Goal: Complete application form

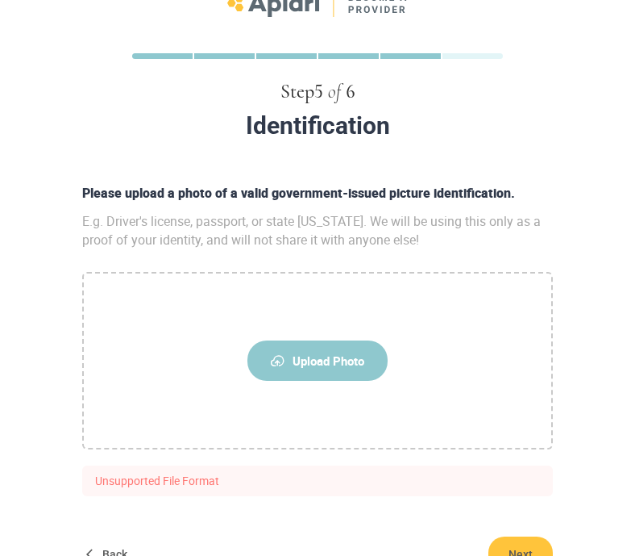
click at [332, 356] on span "Upload Photo" at bounding box center [318, 360] width 140 height 40
click at [0, 0] on input "Upload Photo" at bounding box center [0, 0] width 0 height 0
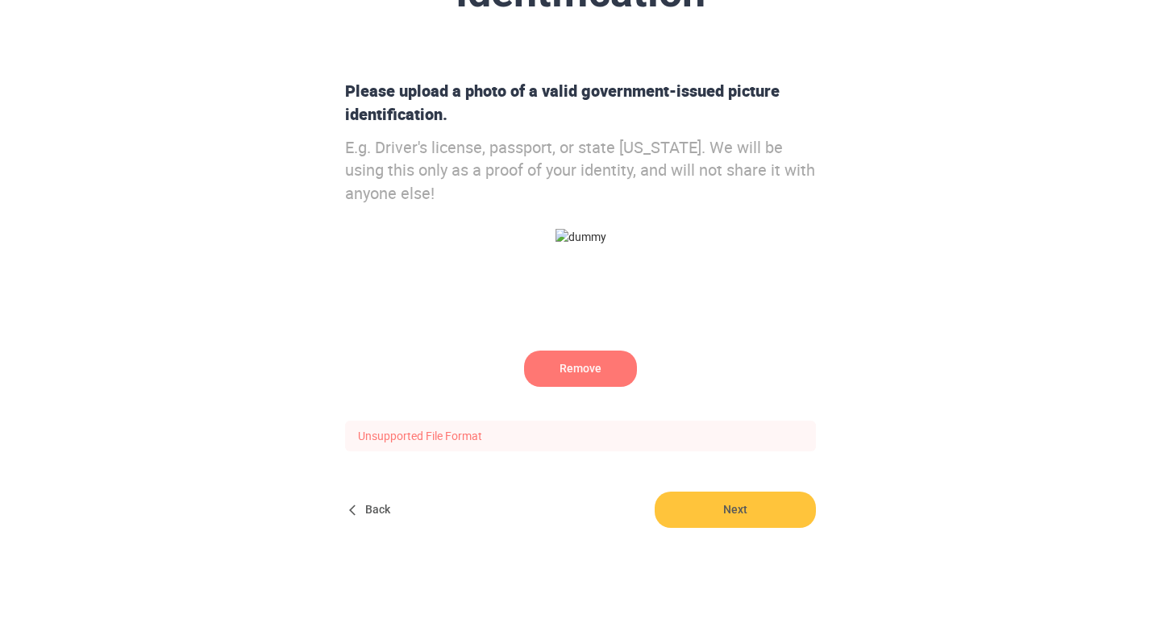
scroll to position [199, 0]
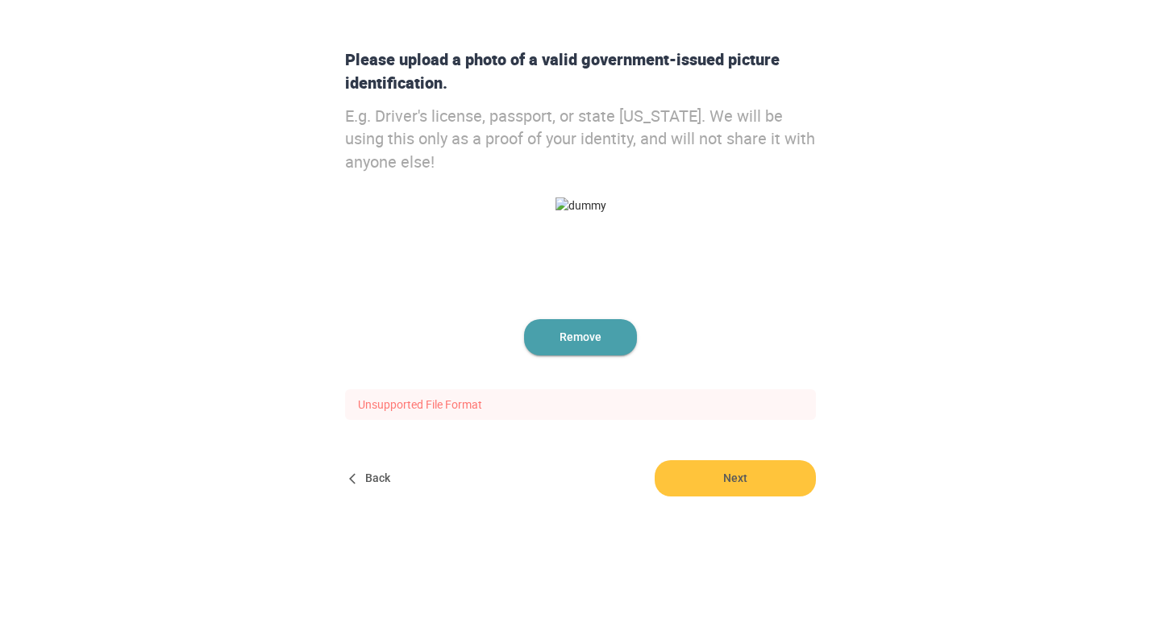
click at [574, 348] on span "Remove" at bounding box center [580, 337] width 113 height 36
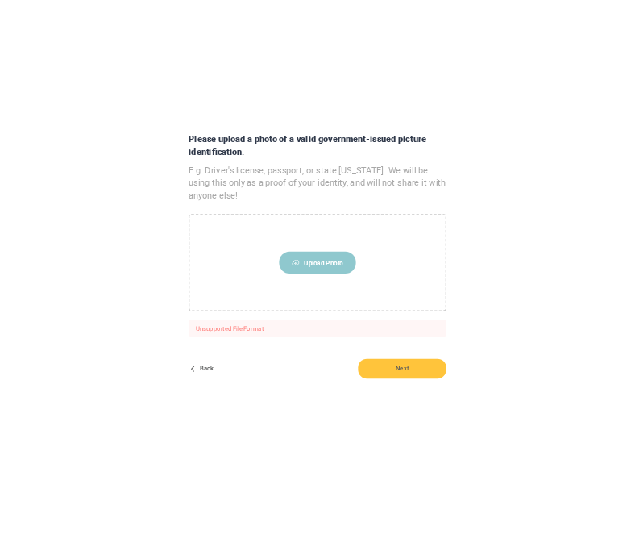
scroll to position [140, 0]
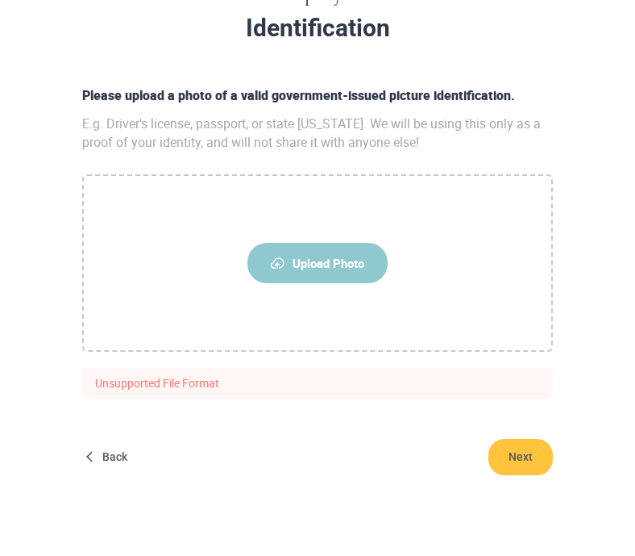
click at [313, 273] on span "Upload Photo" at bounding box center [318, 263] width 140 height 40
click at [0, 0] on input "Upload Photo" at bounding box center [0, 0] width 0 height 0
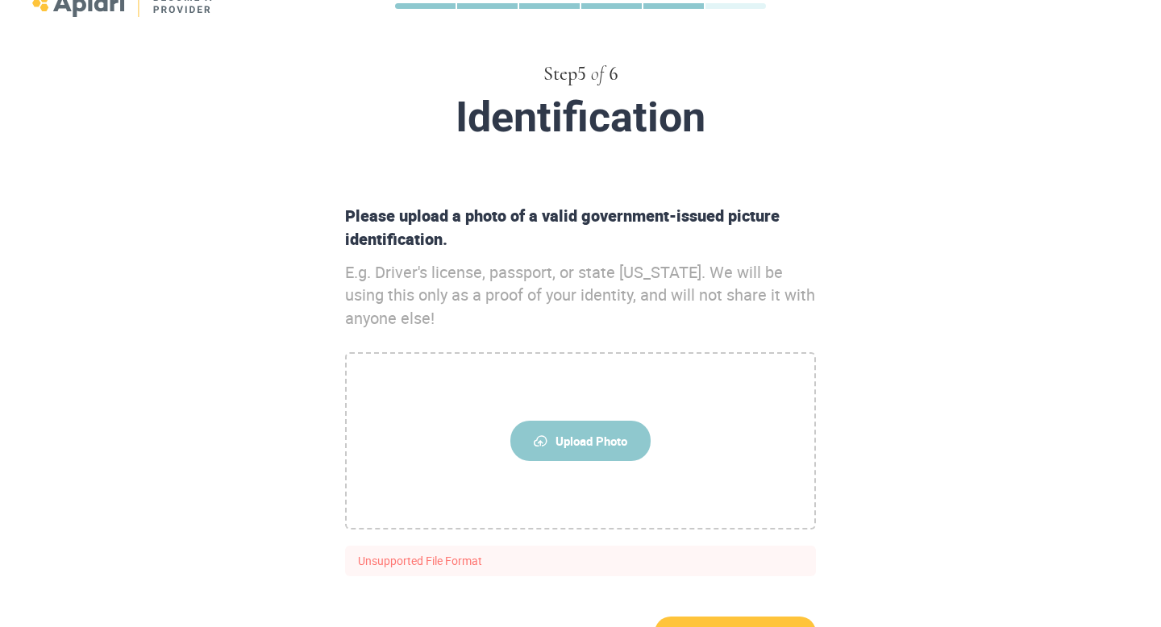
click at [566, 421] on span "Upload Photo" at bounding box center [580, 441] width 140 height 40
click at [0, 0] on input "Upload Photo" at bounding box center [0, 0] width 0 height 0
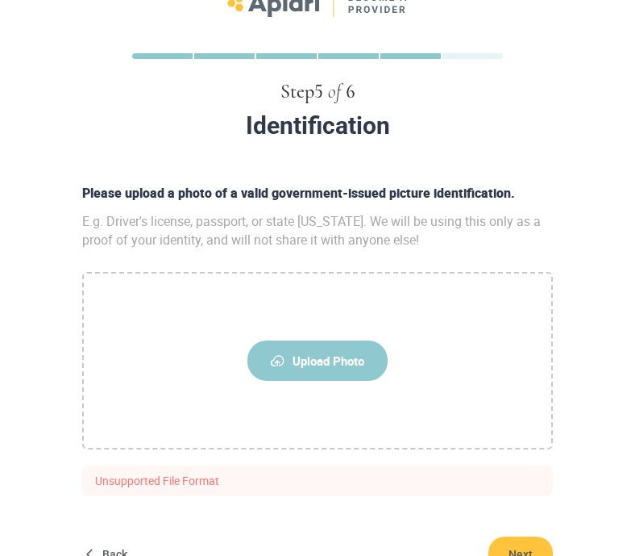
click at [323, 360] on span "Upload Photo" at bounding box center [318, 360] width 140 height 40
click at [0, 0] on input "Upload Photo" at bounding box center [0, 0] width 0 height 0
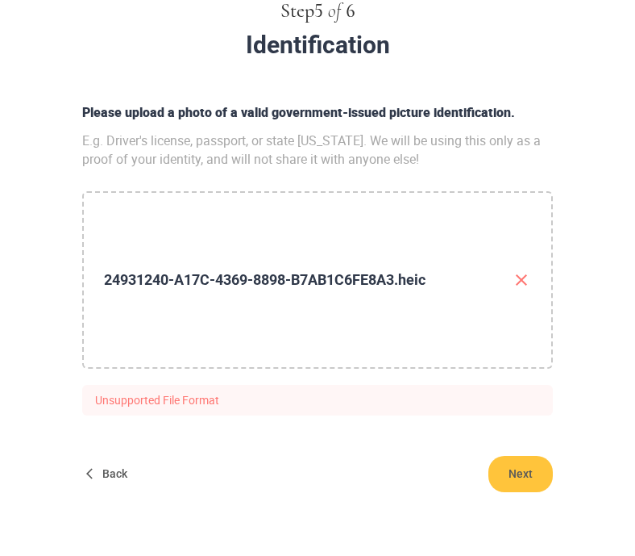
scroll to position [140, 0]
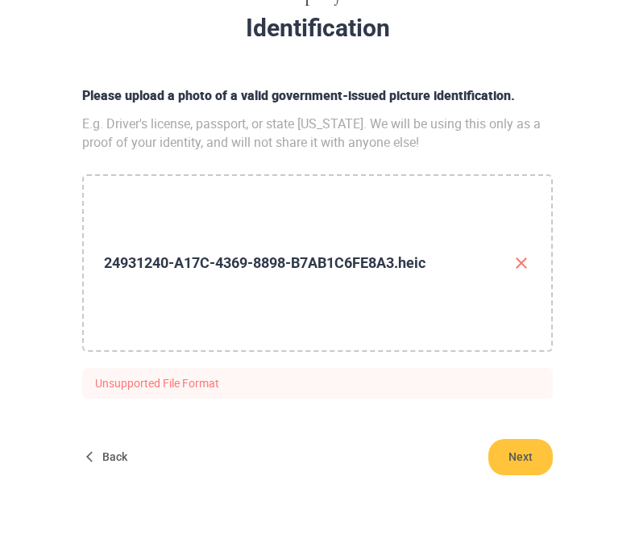
click at [521, 264] on icon "button" at bounding box center [521, 262] width 19 height 19
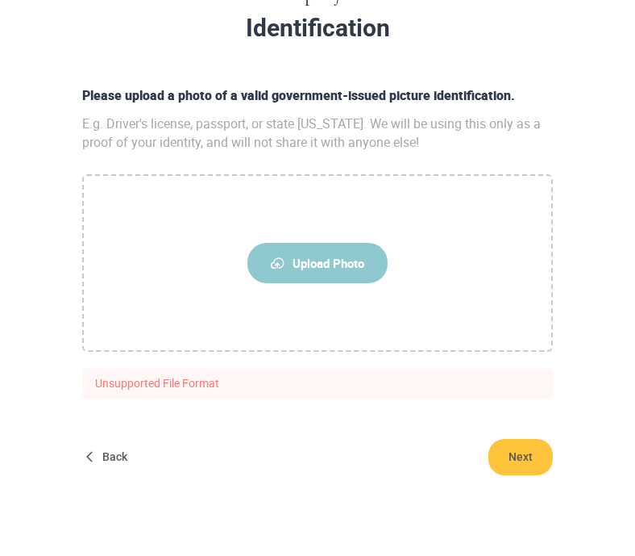
click at [350, 271] on span "Upload Photo" at bounding box center [318, 263] width 140 height 40
click at [0, 0] on input "Upload Photo" at bounding box center [0, 0] width 0 height 0
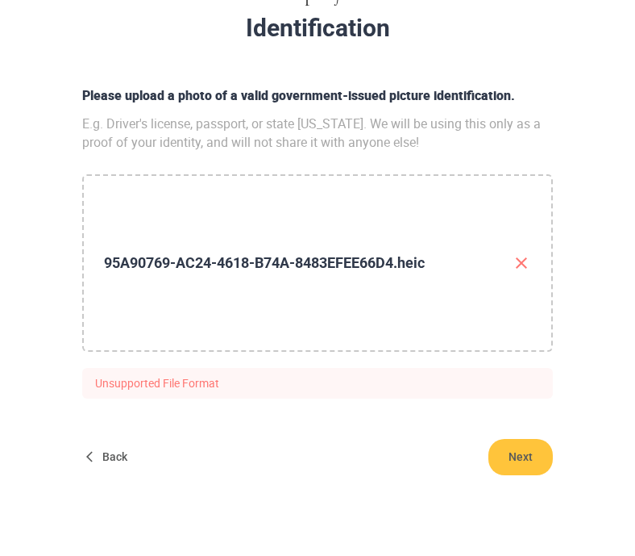
click at [518, 264] on icon "button" at bounding box center [521, 262] width 19 height 19
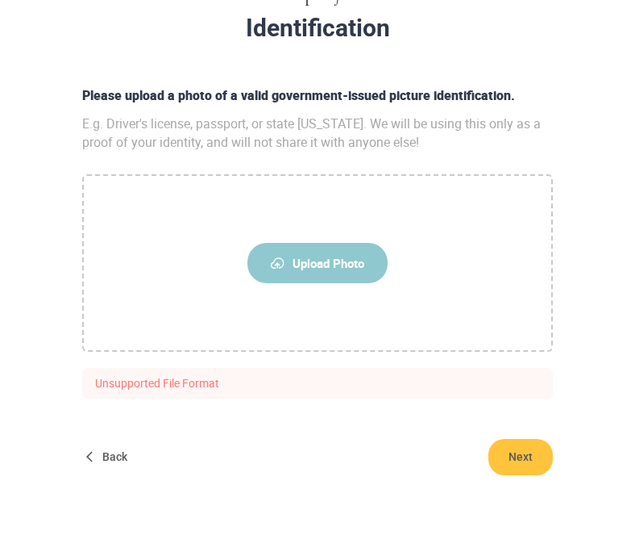
click at [329, 273] on span "Upload Photo" at bounding box center [318, 263] width 140 height 40
click at [0, 0] on input "Upload Photo" at bounding box center [0, 0] width 0 height 0
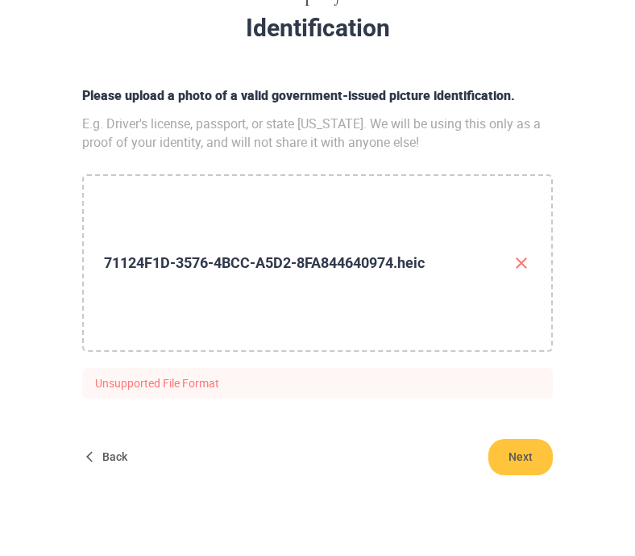
click at [518, 260] on icon "button" at bounding box center [521, 262] width 11 height 11
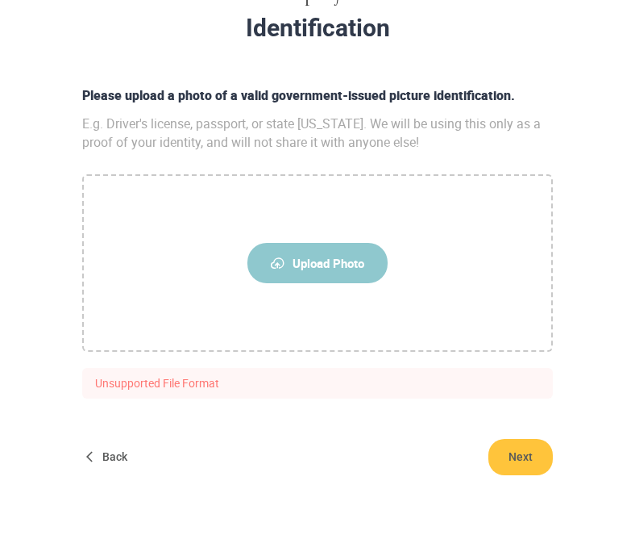
click at [330, 254] on span "Upload Photo" at bounding box center [318, 263] width 140 height 40
click at [0, 0] on input "Upload Photo" at bounding box center [0, 0] width 0 height 0
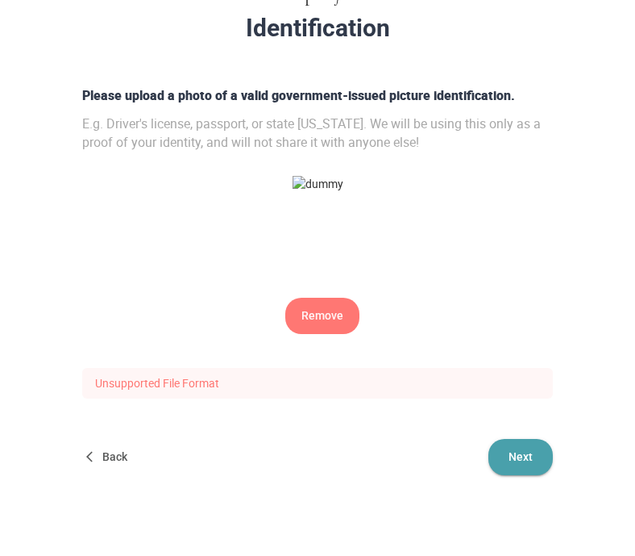
click at [510, 464] on span "Next" at bounding box center [521, 457] width 32 height 36
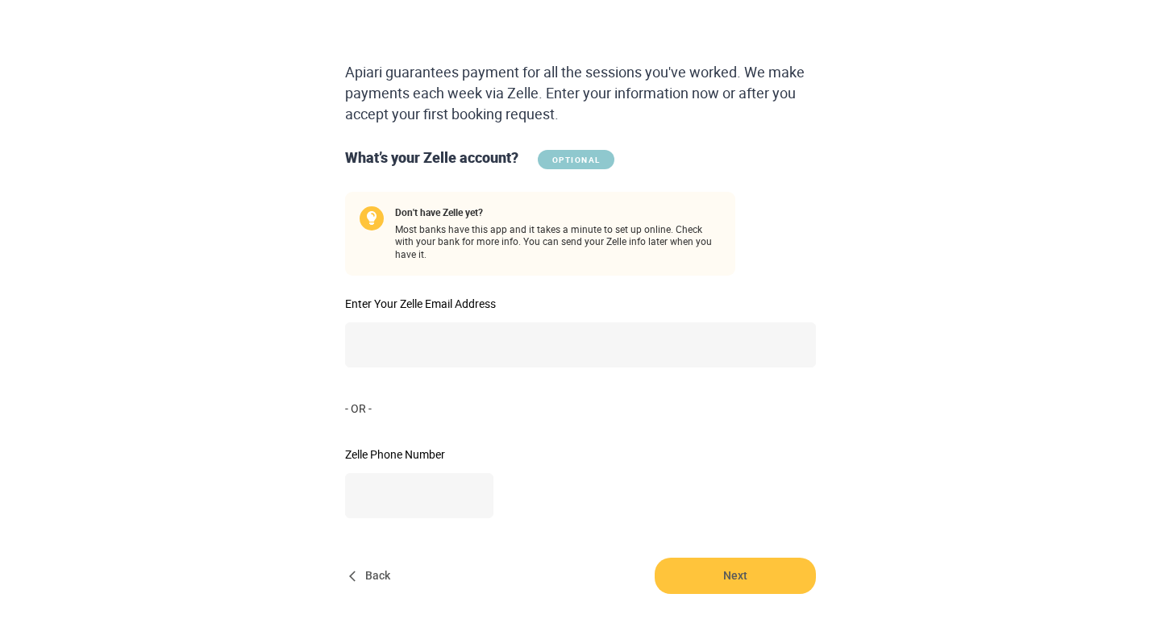
scroll to position [273, 0]
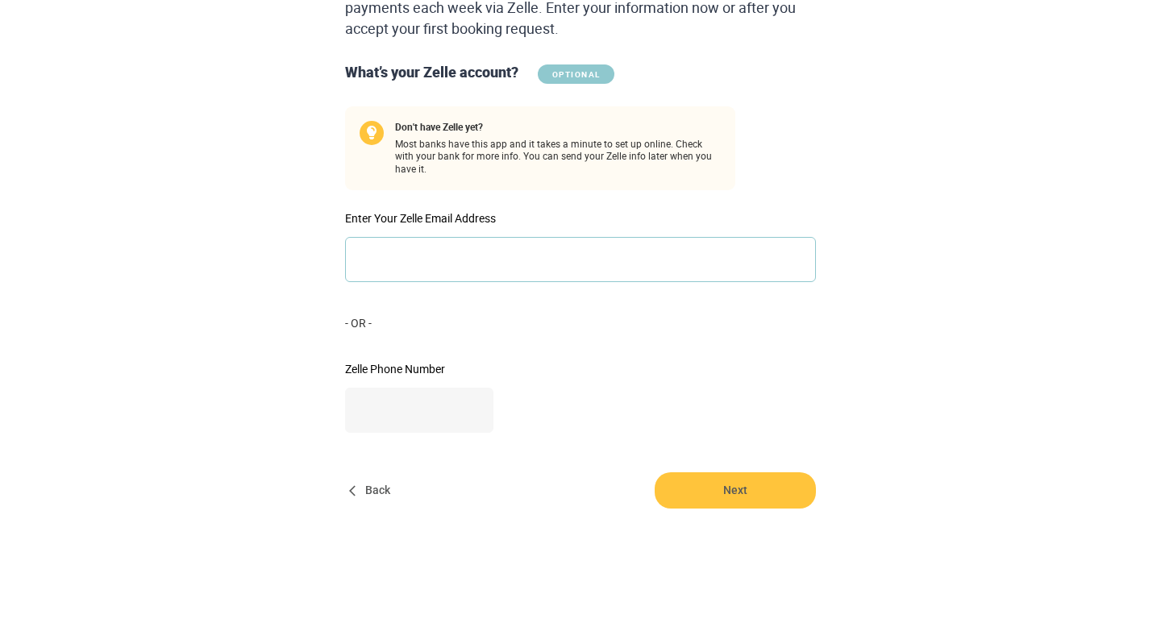
click at [596, 247] on input "Enter Your Zelle Email Address" at bounding box center [580, 259] width 471 height 45
click at [664, 318] on div "- OR -" at bounding box center [581, 323] width 484 height 16
type input "**********"
click at [437, 408] on input "**********" at bounding box center [419, 410] width 148 height 45
click at [564, 390] on div "Apiari guarantees payment for all the sessions you've worked. We make payments …" at bounding box center [581, 215] width 484 height 477
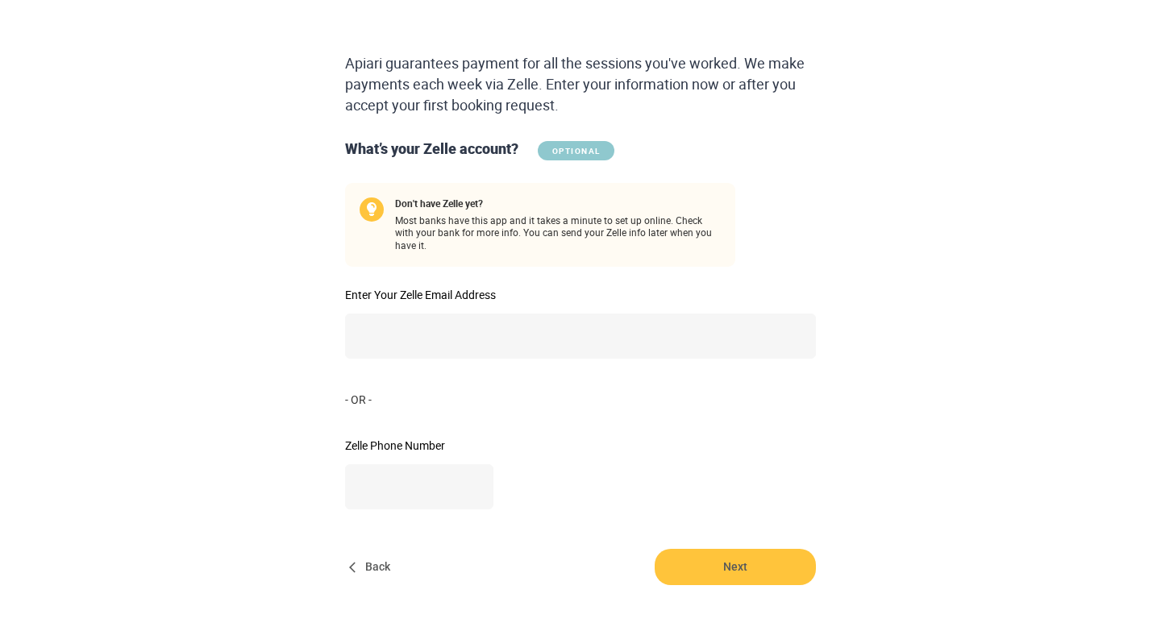
scroll to position [199, 0]
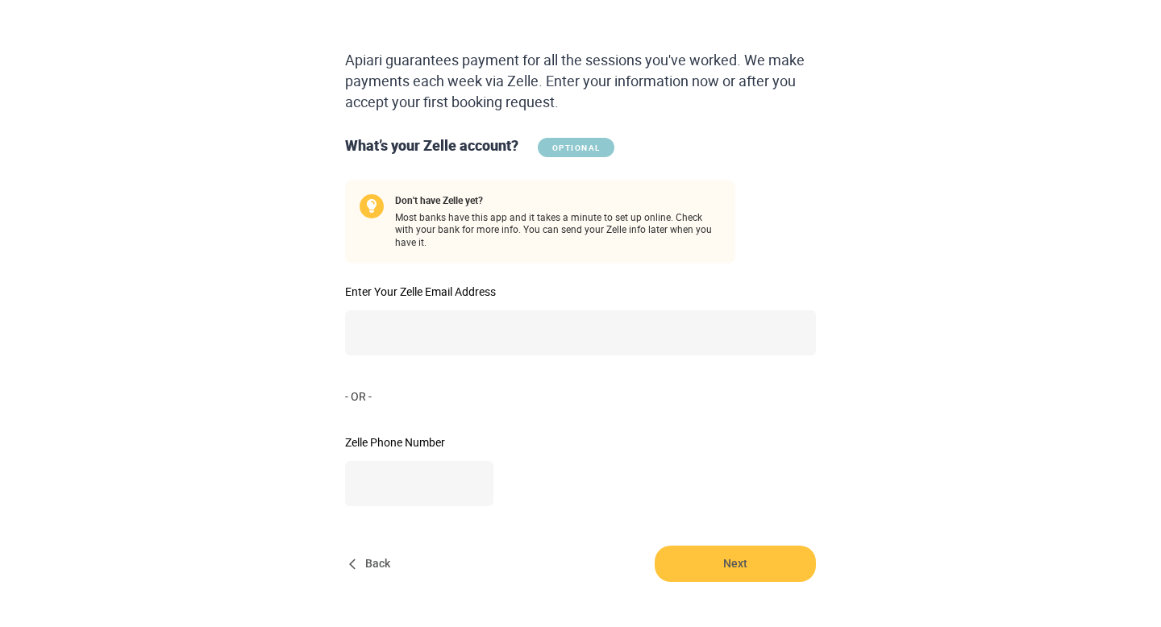
click at [735, 556] on span "Next" at bounding box center [735, 564] width 161 height 36
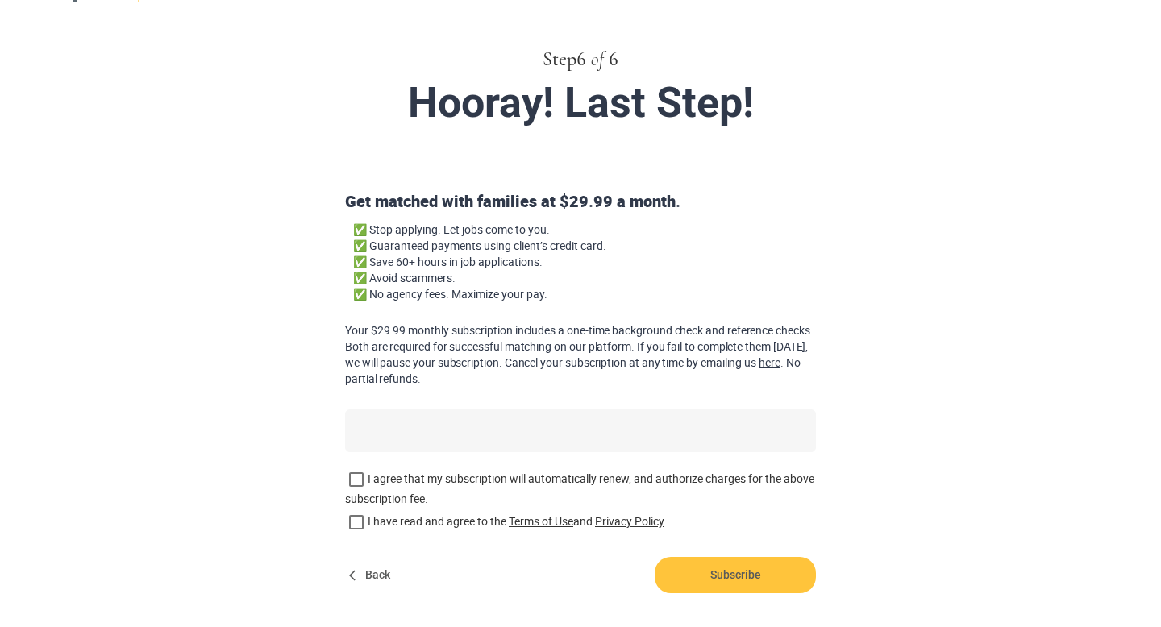
scroll to position [0, 0]
